Goal: Task Accomplishment & Management: Manage account settings

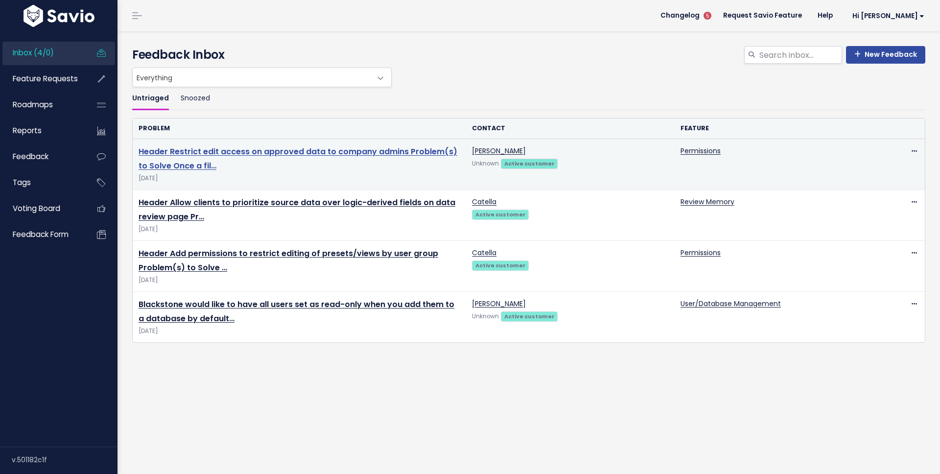
click at [274, 154] on link "Header Restrict edit access on approved data to company admins Problem(s) to So…" at bounding box center [298, 158] width 319 height 25
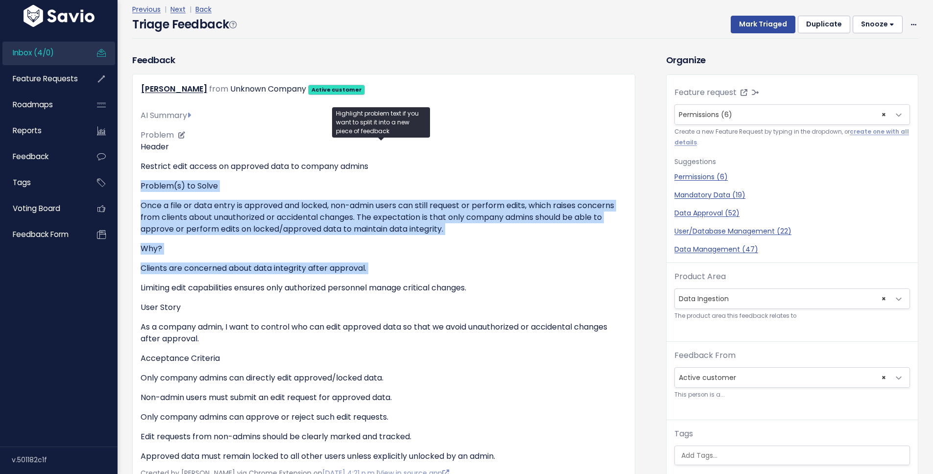
scroll to position [211, 0]
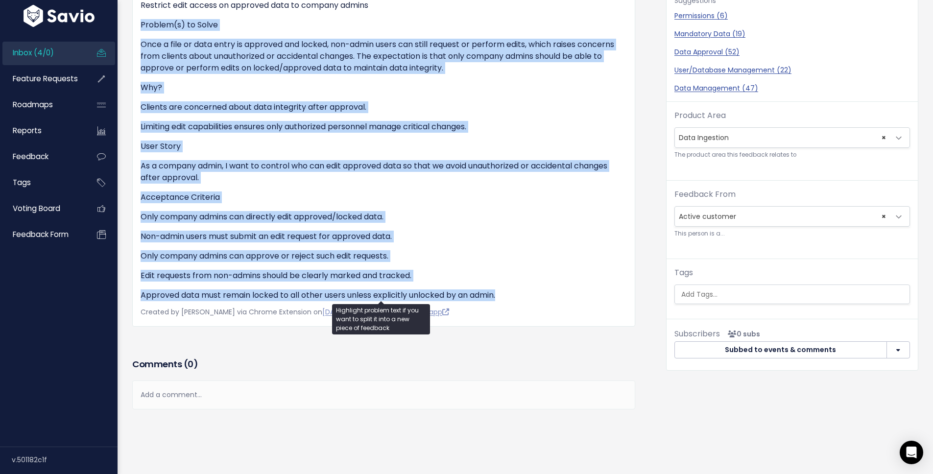
drag, startPoint x: 141, startPoint y: 229, endPoint x: 511, endPoint y: 287, distance: 374.3
click at [511, 287] on div "Header Restrict edit access on approved data to company admins Problem(s) to So…" at bounding box center [384, 140] width 486 height 321
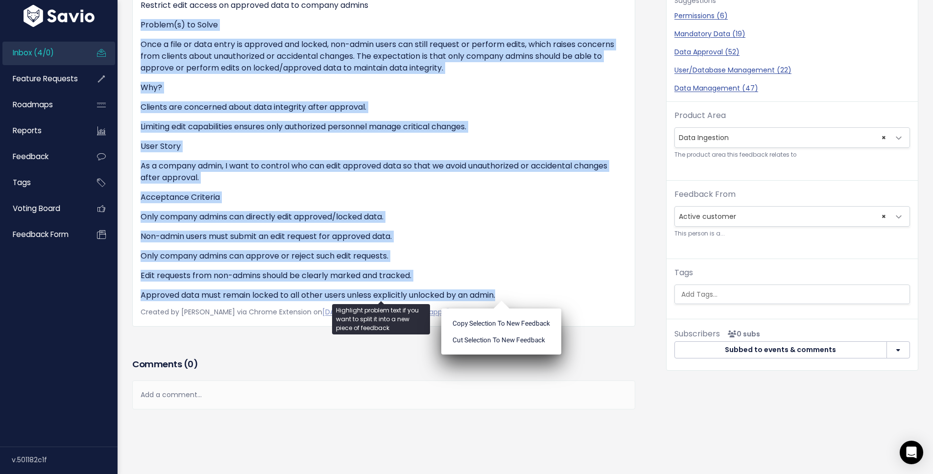
copy div "Problem(s) to Solve Once a file or data entry is approved and locked, non-admin…"
click at [424, 149] on div "Header Restrict edit access on approved data to company admins Problem(s) to So…" at bounding box center [384, 140] width 486 height 321
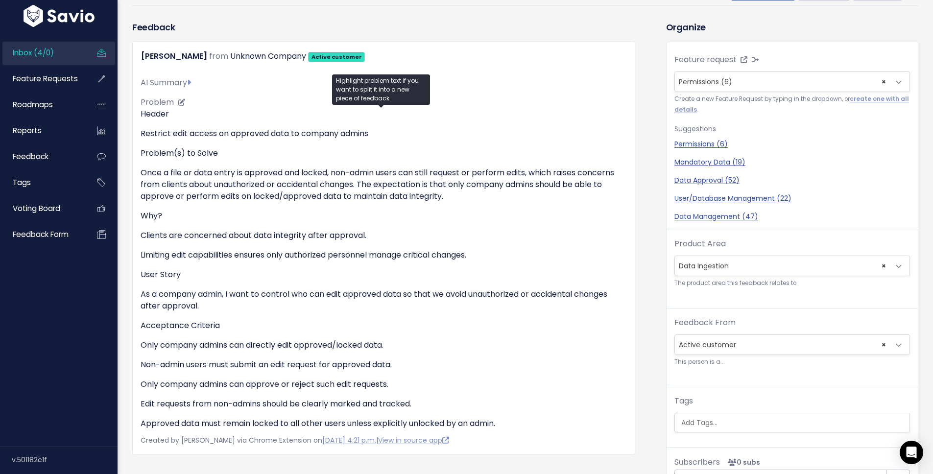
scroll to position [0, 0]
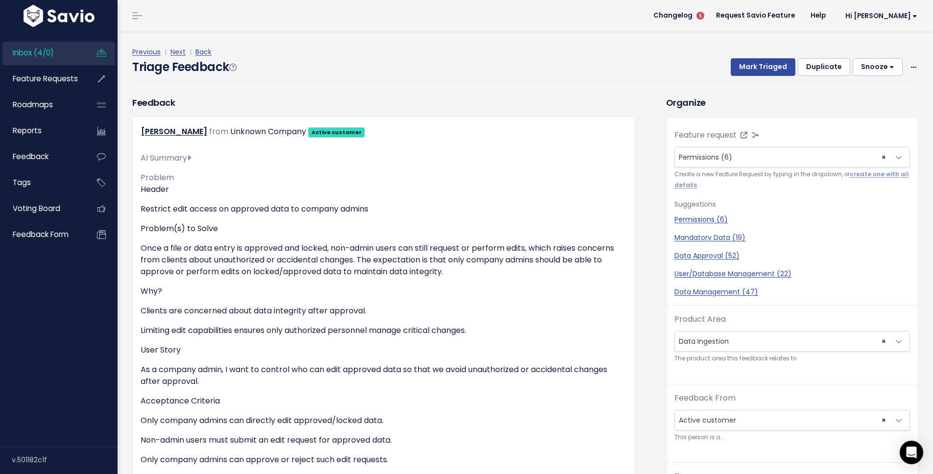
click at [916, 64] on div "Previous | Next | Back Triage Feedback Mark Triaged Duplicate Snooze 1 day 3 da…" at bounding box center [528, 63] width 793 height 35
click at [909, 65] on span at bounding box center [913, 67] width 9 height 12
click at [848, 96] on link "Edit" at bounding box center [874, 93] width 71 height 19
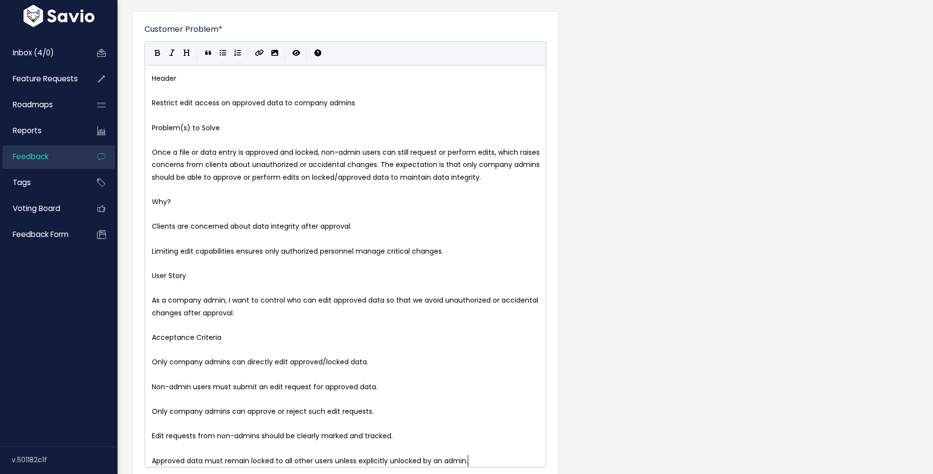
scroll to position [1, 0]
drag, startPoint x: 377, startPoint y: 105, endPoint x: 365, endPoint y: 105, distance: 11.3
click at [365, 105] on pre "Restrict edit access on approved data to company admins" at bounding box center [349, 103] width 398 height 12
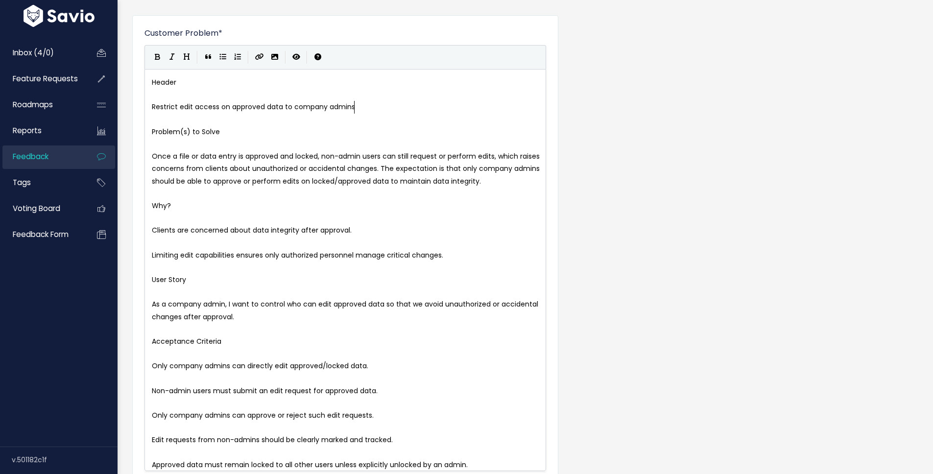
scroll to position [0, 0]
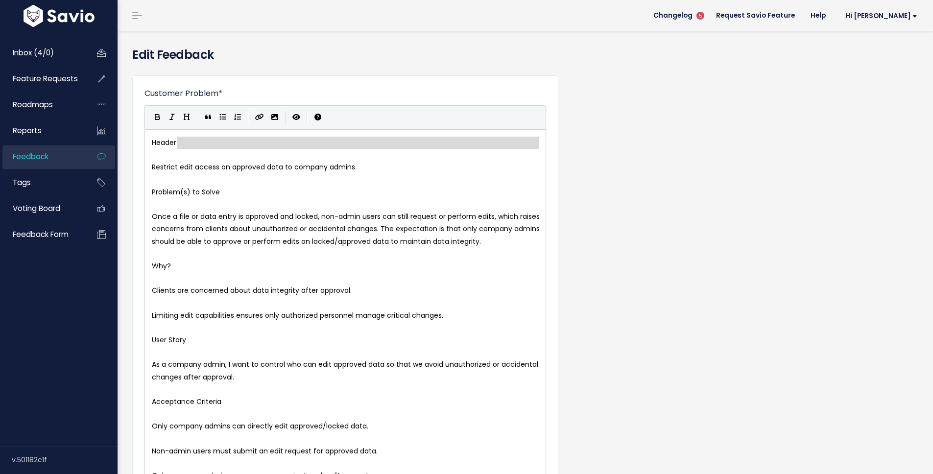
type textarea "Header"
drag, startPoint x: 188, startPoint y: 149, endPoint x: 128, endPoint y: 144, distance: 59.4
click at [176, 136] on div "x Header ​ Restrict edit access on approved data to company admins ​ Problem(s)…" at bounding box center [349, 334] width 398 height 399
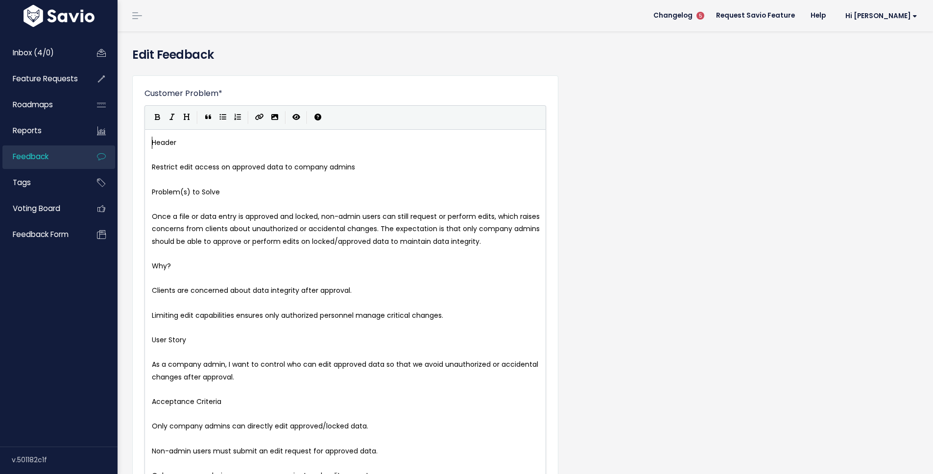
type textarea "Header"
drag, startPoint x: 187, startPoint y: 142, endPoint x: 124, endPoint y: 142, distance: 62.7
type textarea "Problem(s) to Solve"
drag, startPoint x: 226, startPoint y: 192, endPoint x: 142, endPoint y: 193, distance: 83.3
type textarea "Why?"
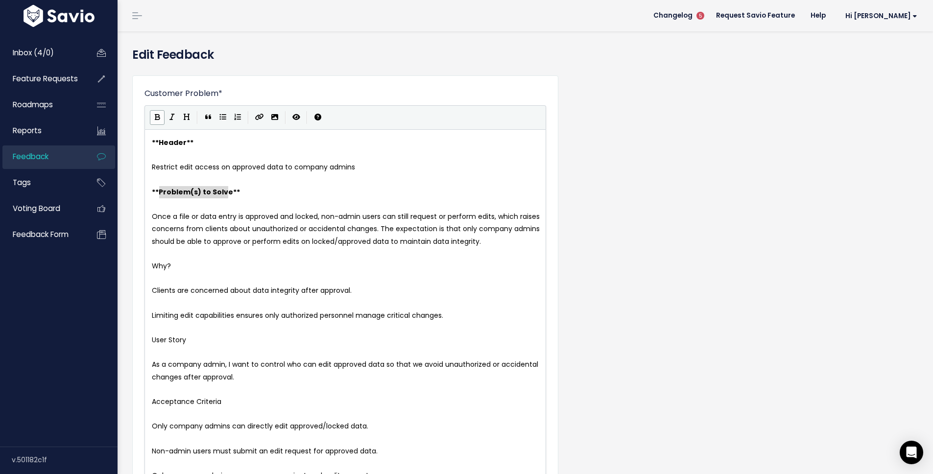
drag, startPoint x: 175, startPoint y: 264, endPoint x: 144, endPoint y: 265, distance: 31.4
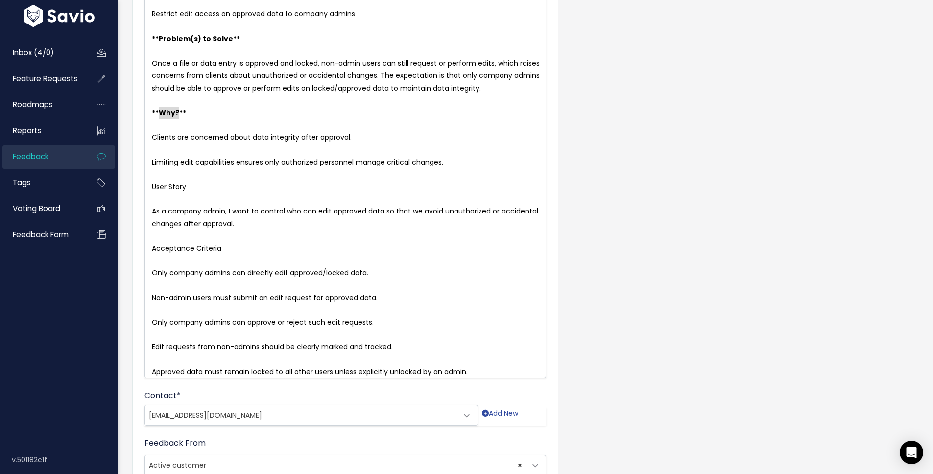
scroll to position [157, 0]
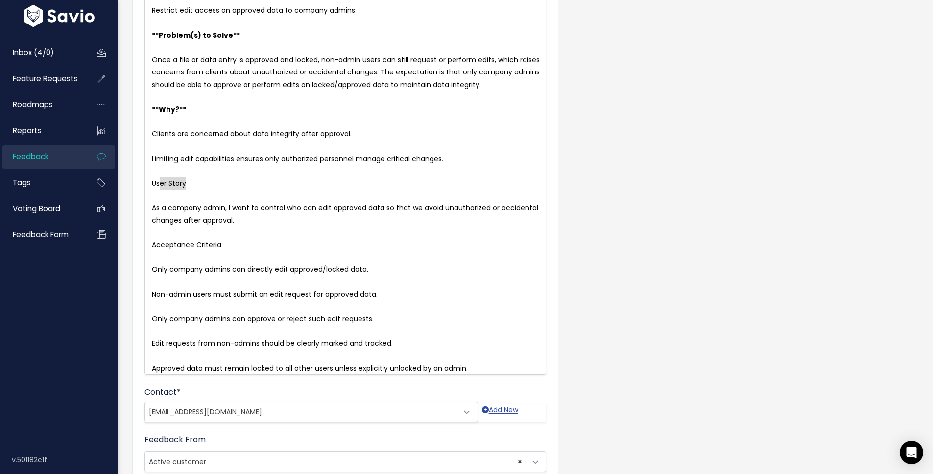
type textarea "User Story"
drag, startPoint x: 192, startPoint y: 180, endPoint x: 138, endPoint y: 180, distance: 53.9
type textarea "Acceptance Criteria"
drag, startPoint x: 226, startPoint y: 240, endPoint x: 147, endPoint y: 240, distance: 79.3
click at [154, 264] on span "Only company admins can directly edit approved/locked data." at bounding box center [260, 269] width 216 height 10
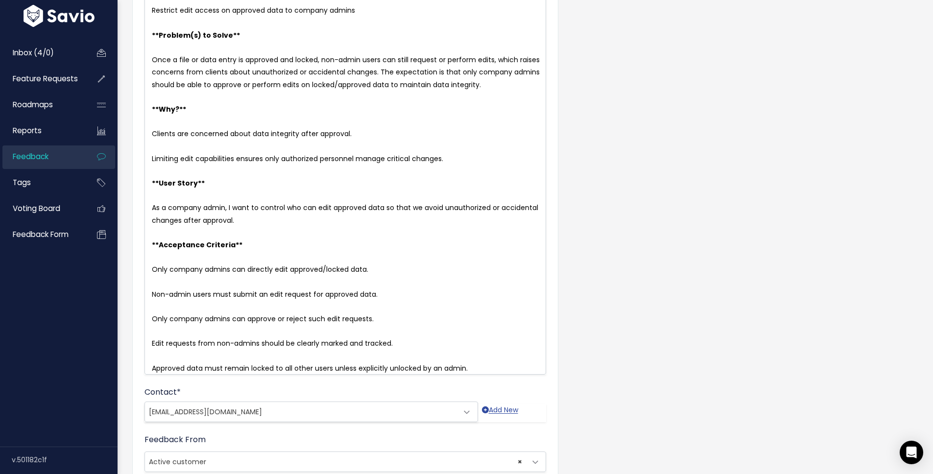
type textarea "*"
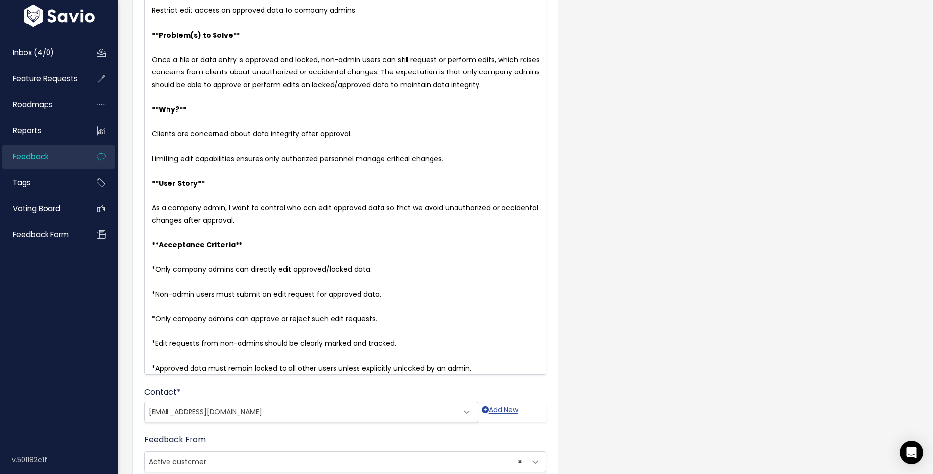
scroll to position [448, 0]
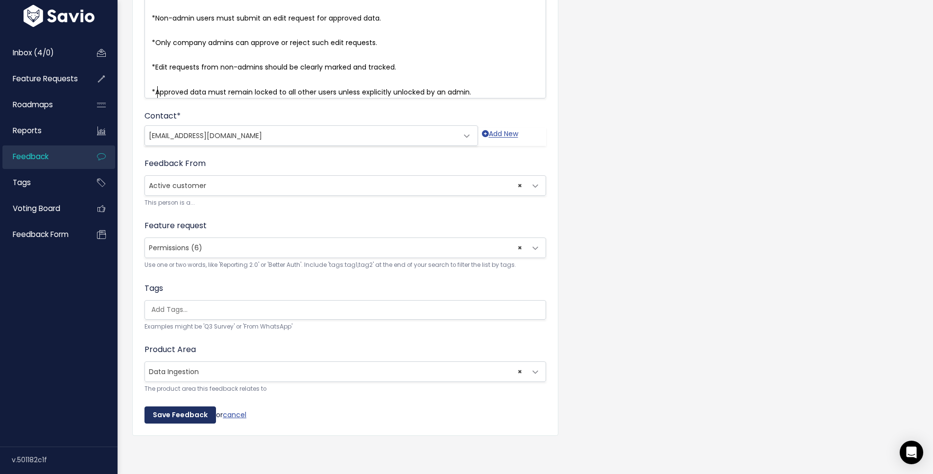
type textarea "*"
click at [173, 406] on input "Save Feedback" at bounding box center [179, 415] width 71 height 18
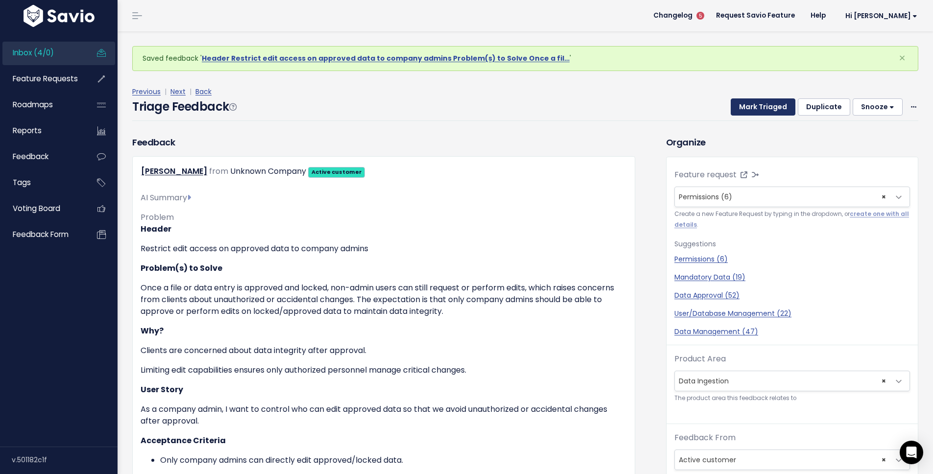
click at [752, 103] on button "Mark Triaged" at bounding box center [763, 107] width 65 height 18
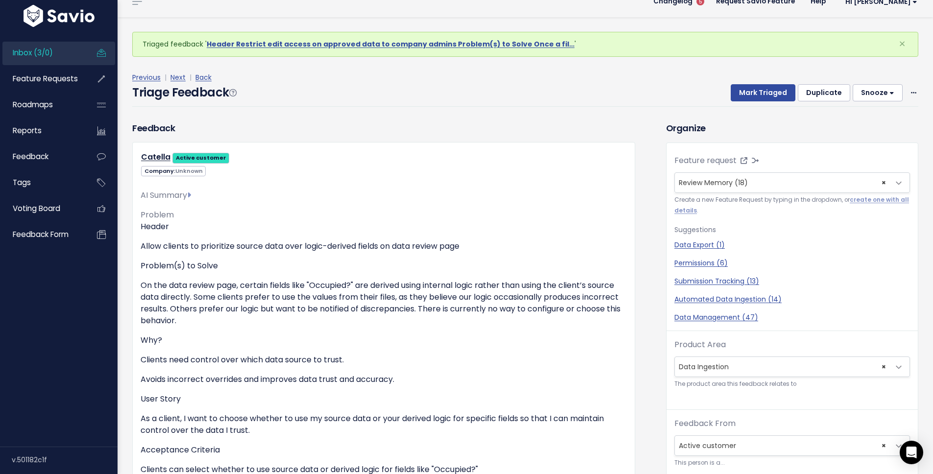
click at [900, 93] on div "Mark Triaged Duplicate Snooze 1 day 3 days 7 days 14 days Edit Delete" at bounding box center [818, 93] width 199 height 18
click at [909, 92] on span at bounding box center [913, 93] width 9 height 12
click at [871, 117] on link "Edit" at bounding box center [874, 119] width 71 height 19
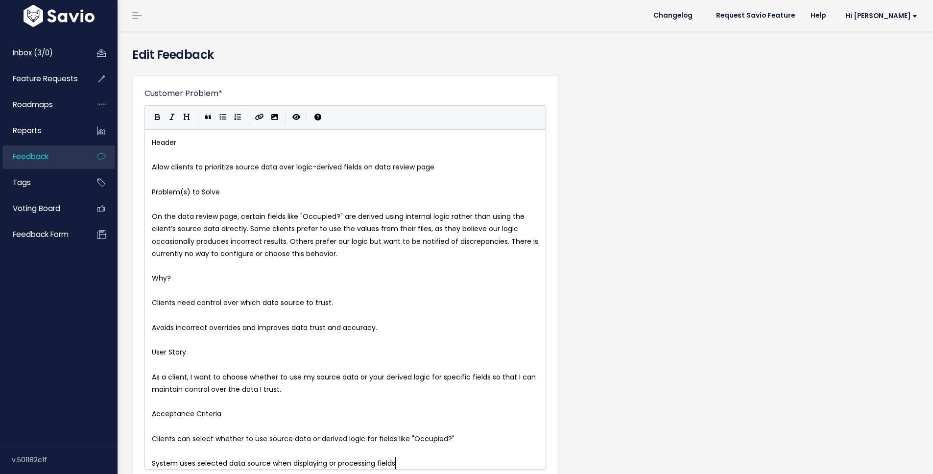
scroll to position [1, 0]
type textarea "Header"
drag, startPoint x: 205, startPoint y: 141, endPoint x: 117, endPoint y: 145, distance: 88.3
type textarea "Problem(s) to Solve"
drag, startPoint x: 223, startPoint y: 189, endPoint x: 134, endPoint y: 193, distance: 89.2
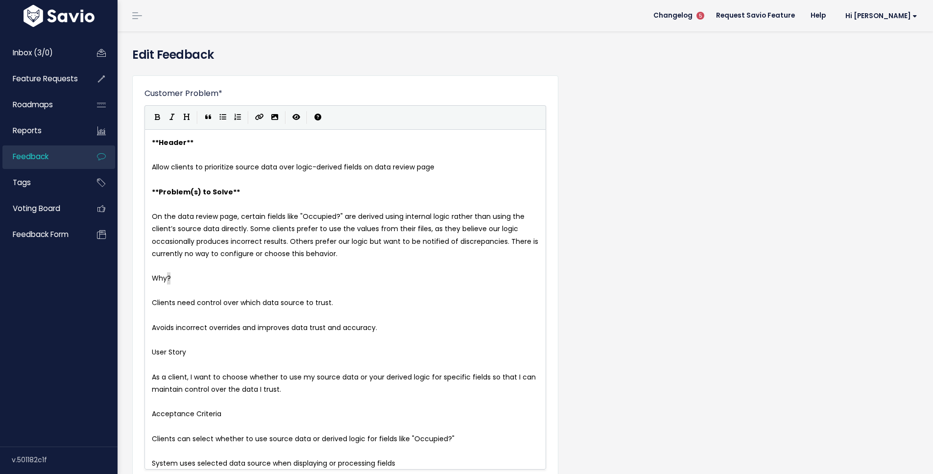
type textarea "Why?"
drag, startPoint x: 177, startPoint y: 282, endPoint x: 137, endPoint y: 284, distance: 40.2
click at [152, 305] on span "Clients need control over which data source to trust." at bounding box center [242, 303] width 181 height 10
type textarea "User Story"
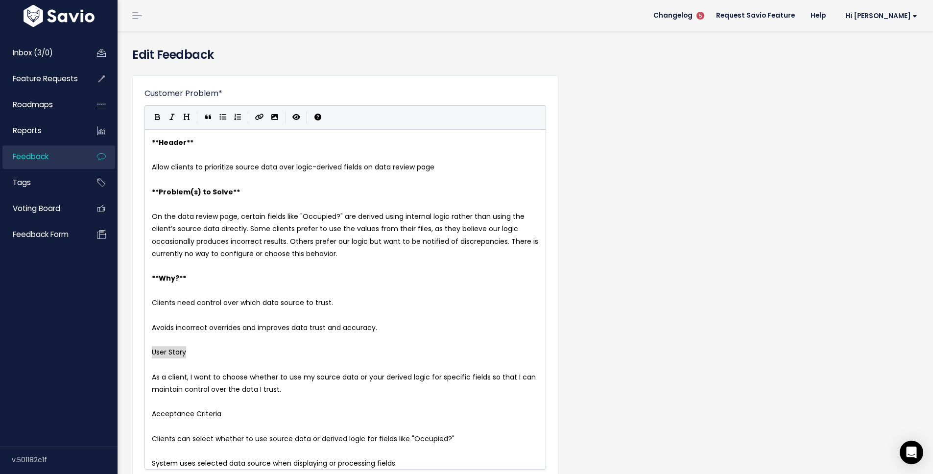
drag, startPoint x: 196, startPoint y: 353, endPoint x: 143, endPoint y: 350, distance: 53.5
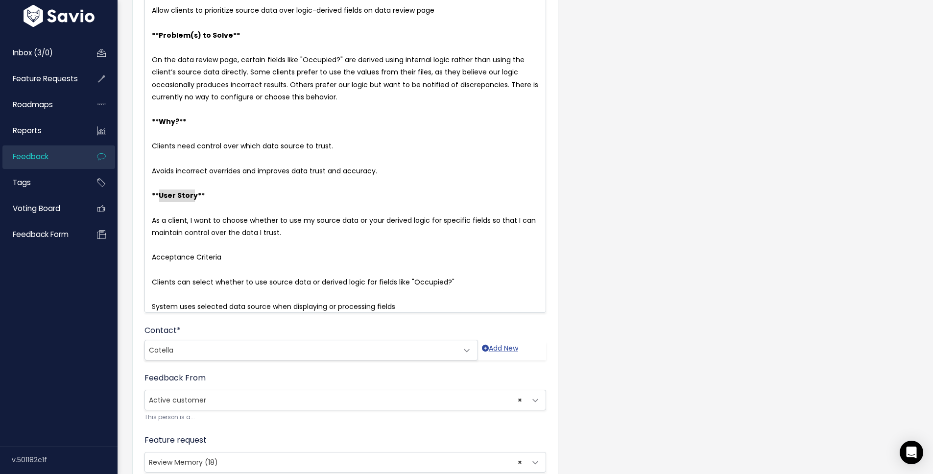
type textarea "Accep"
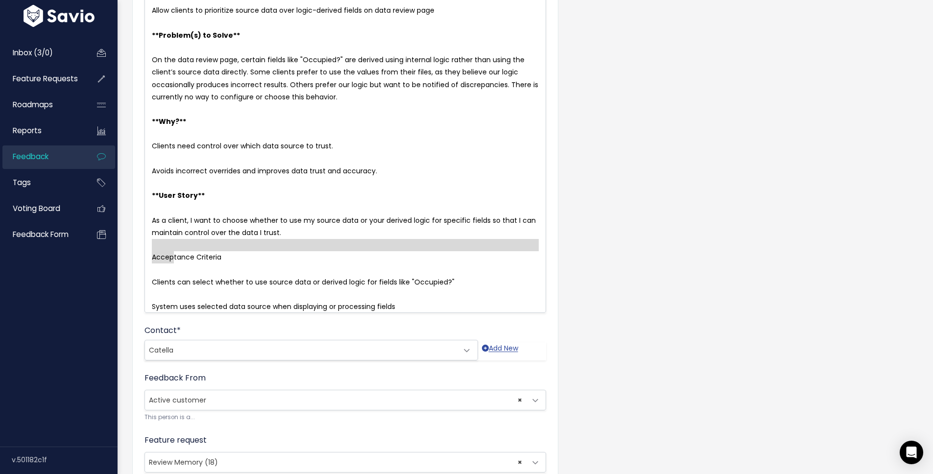
drag, startPoint x: 228, startPoint y: 251, endPoint x: 119, endPoint y: 253, distance: 108.7
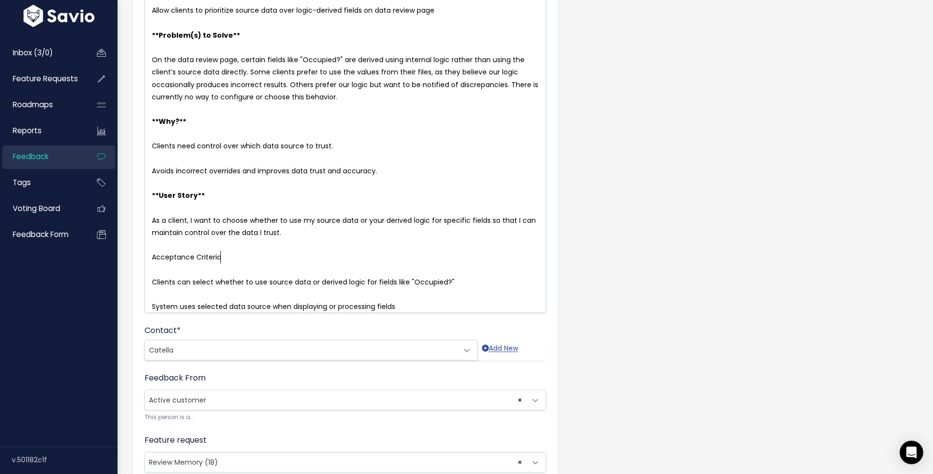
type textarea "Acceptance Criteria"
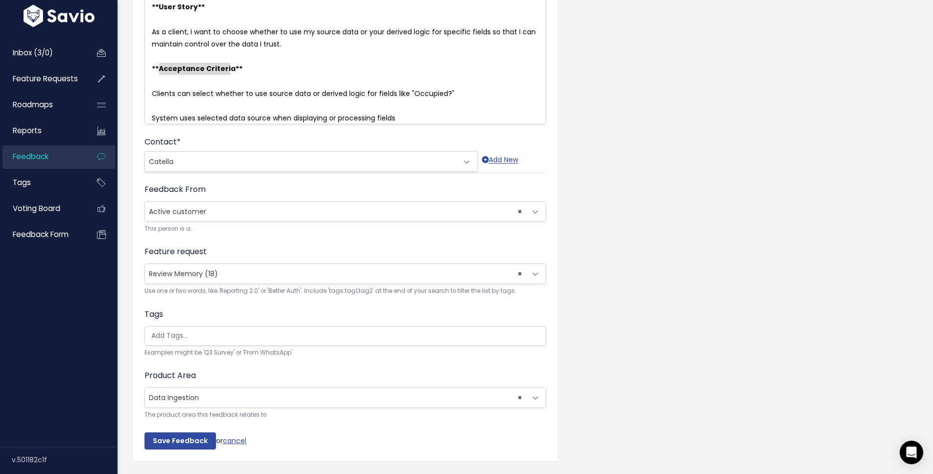
scroll to position [386, 0]
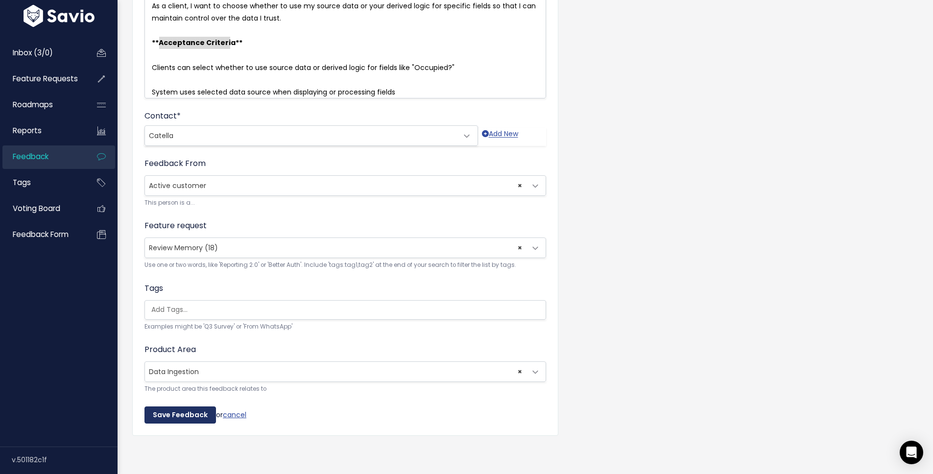
click at [180, 406] on input "Save Feedback" at bounding box center [179, 415] width 71 height 18
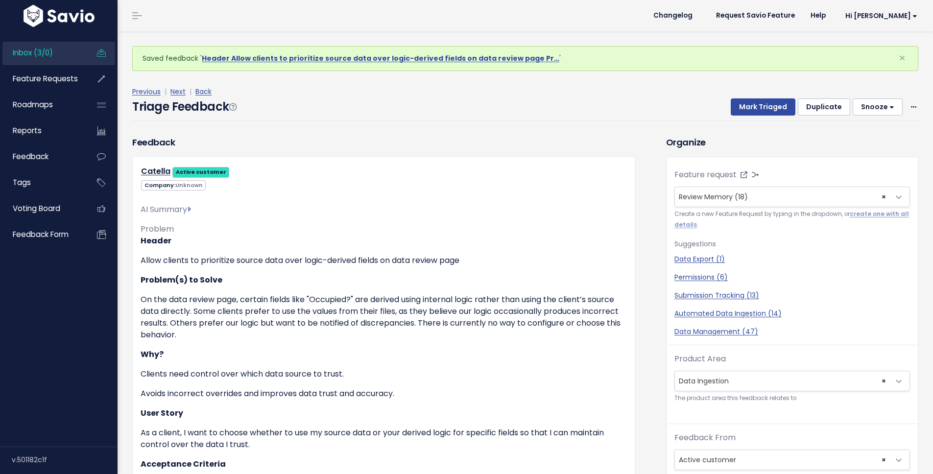
click at [754, 96] on div "Previous | Next | Back" at bounding box center [525, 92] width 786 height 12
click at [758, 103] on button "Mark Triaged" at bounding box center [763, 107] width 65 height 18
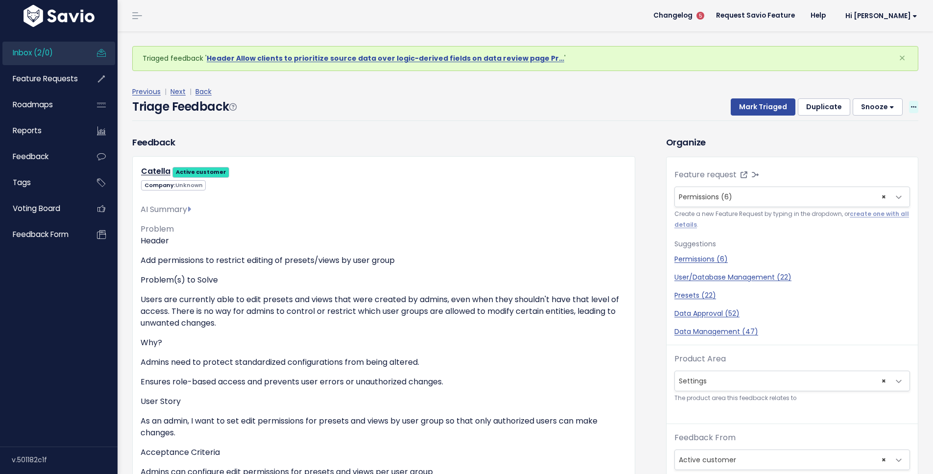
click at [909, 106] on span at bounding box center [913, 107] width 9 height 12
click at [872, 126] on link "Edit" at bounding box center [874, 133] width 71 height 19
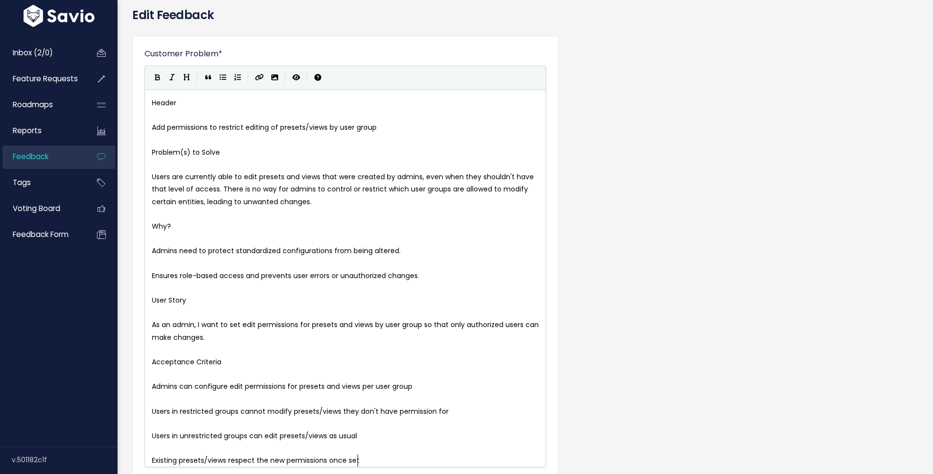
scroll to position [1, 0]
type textarea "Header"
drag, startPoint x: 220, startPoint y: 104, endPoint x: 88, endPoint y: 104, distance: 132.2
type textarea "Problem(s) to Solve"
drag, startPoint x: 225, startPoint y: 151, endPoint x: 126, endPoint y: 151, distance: 98.4
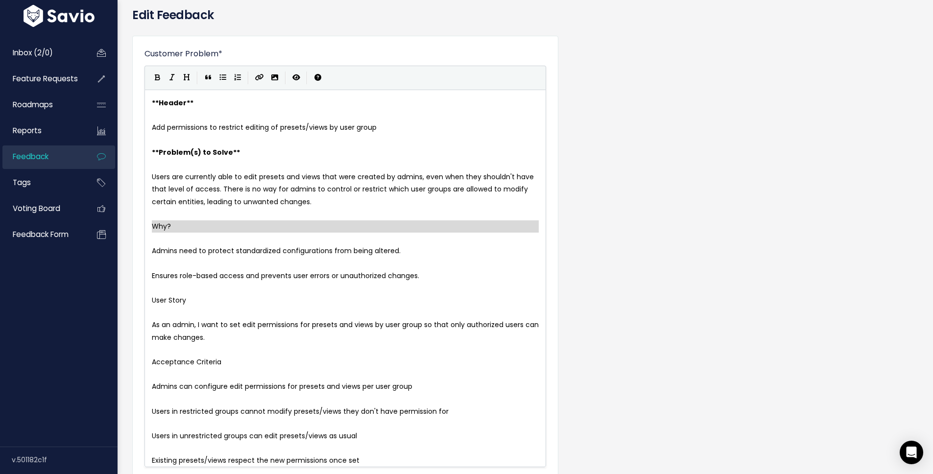
drag, startPoint x: 166, startPoint y: 232, endPoint x: 140, endPoint y: 227, distance: 26.9
type textarea "Why? **"
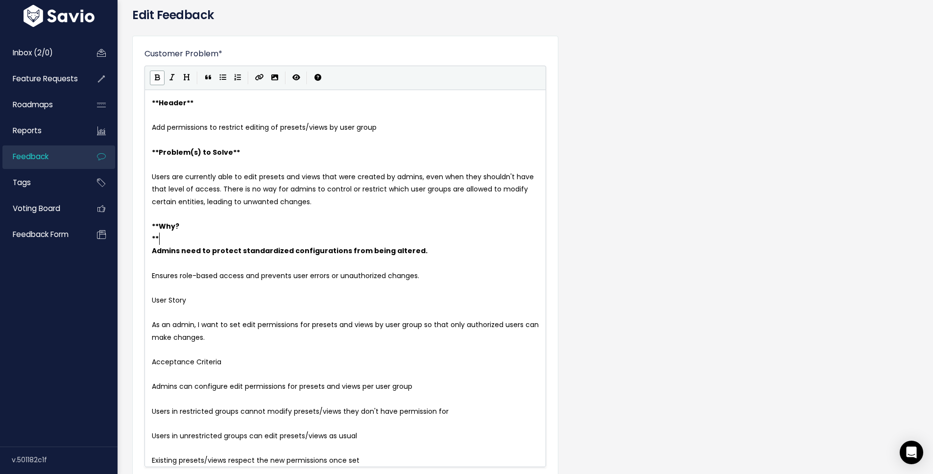
type textarea "**"
drag, startPoint x: 172, startPoint y: 239, endPoint x: 144, endPoint y: 238, distance: 27.9
type textarea "****"
drag, startPoint x: 173, startPoint y: 236, endPoint x: 146, endPoint y: 233, distance: 27.1
type textarea "W"
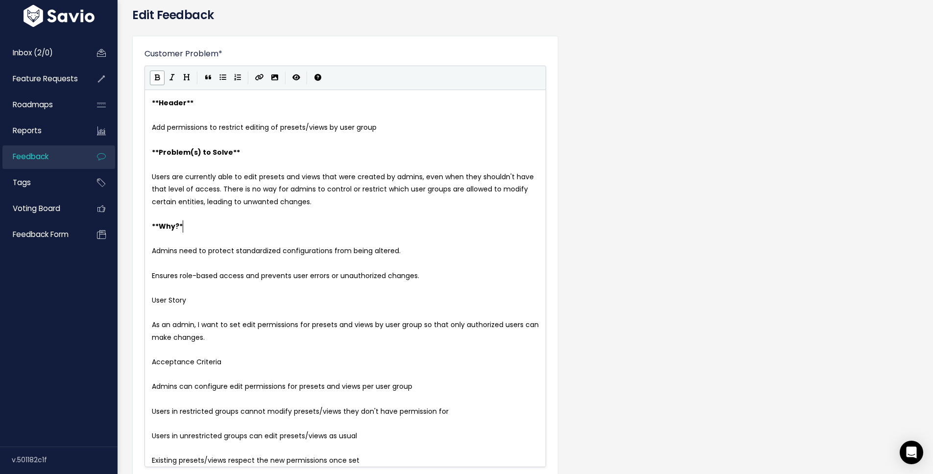
type textarea "*("
type textarea "*"
type textarea "User Story"
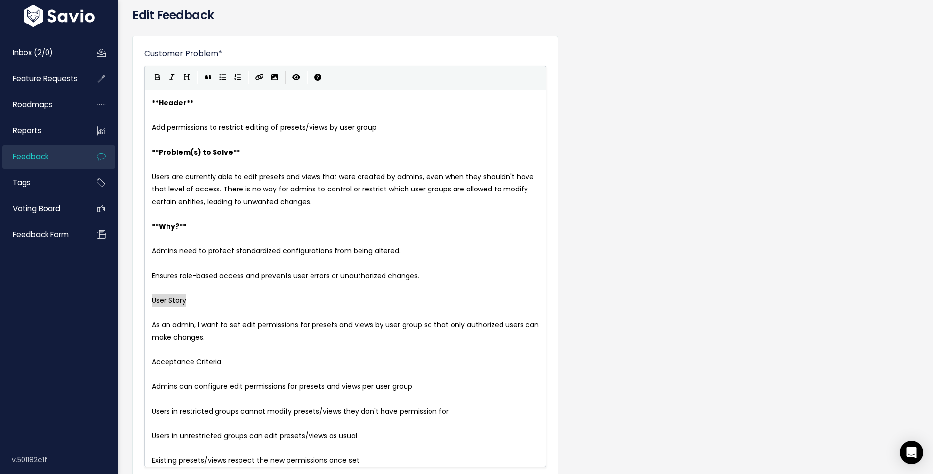
drag, startPoint x: 192, startPoint y: 301, endPoint x: 130, endPoint y: 298, distance: 62.3
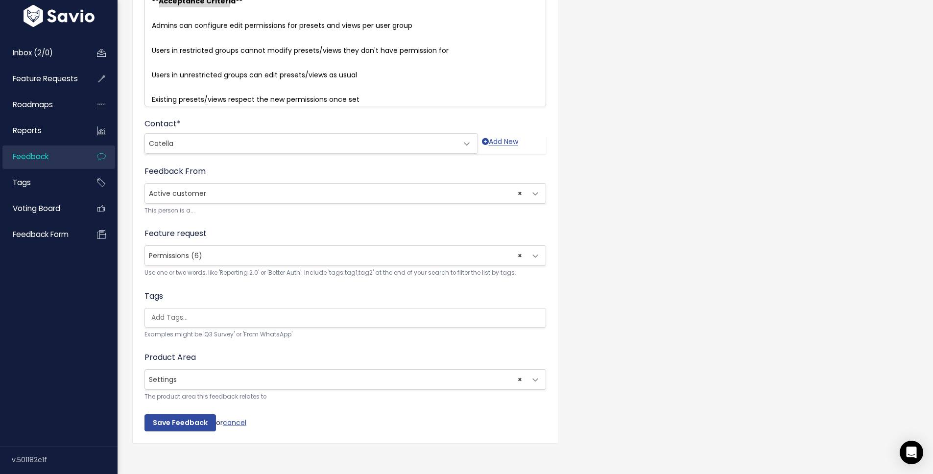
scroll to position [423, 0]
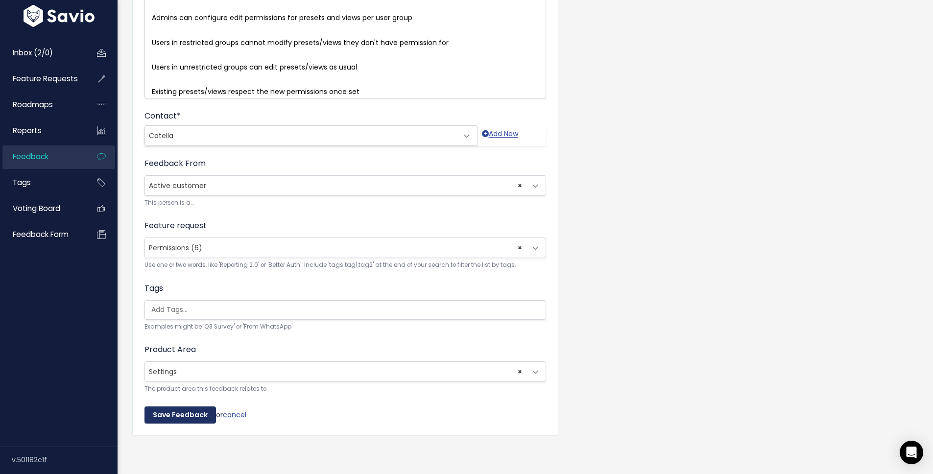
type textarea "Acceptance Criteria"
click at [186, 408] on input "Save Feedback" at bounding box center [179, 415] width 71 height 18
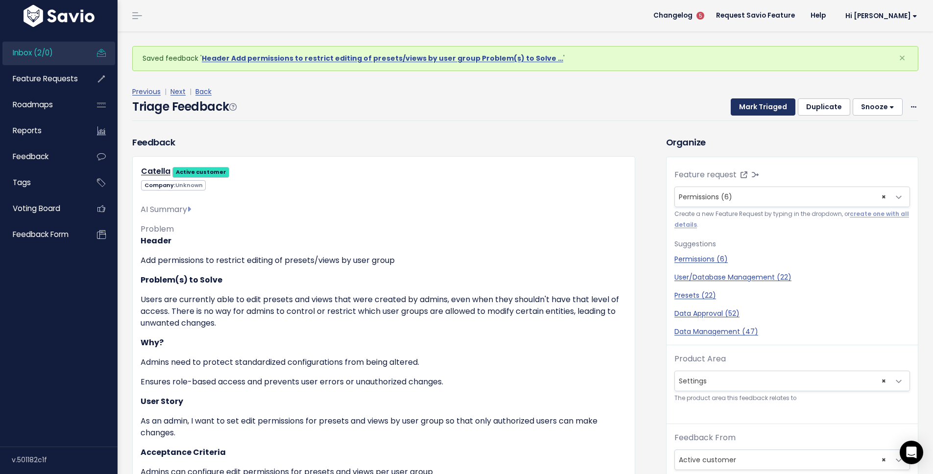
click at [744, 106] on button "Mark Triaged" at bounding box center [763, 107] width 65 height 18
